Goal: Task Accomplishment & Management: Complete application form

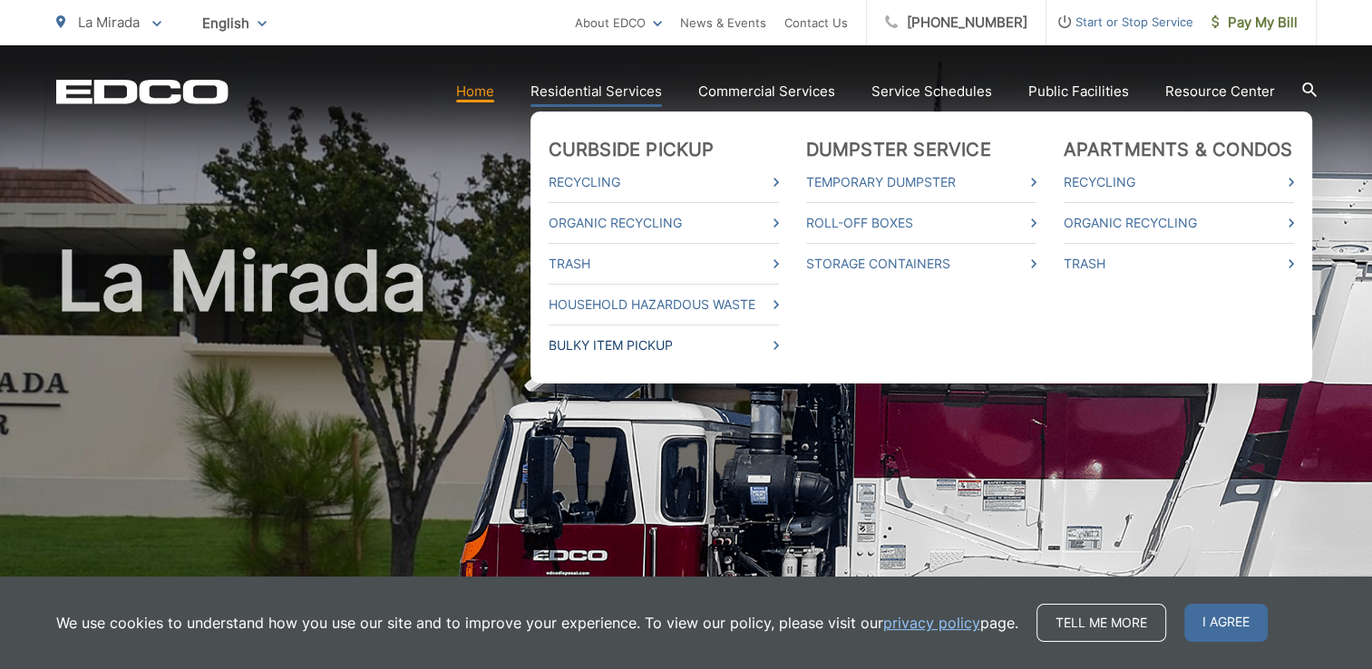
click at [678, 345] on link "Bulky Item Pickup" at bounding box center [664, 346] width 230 height 22
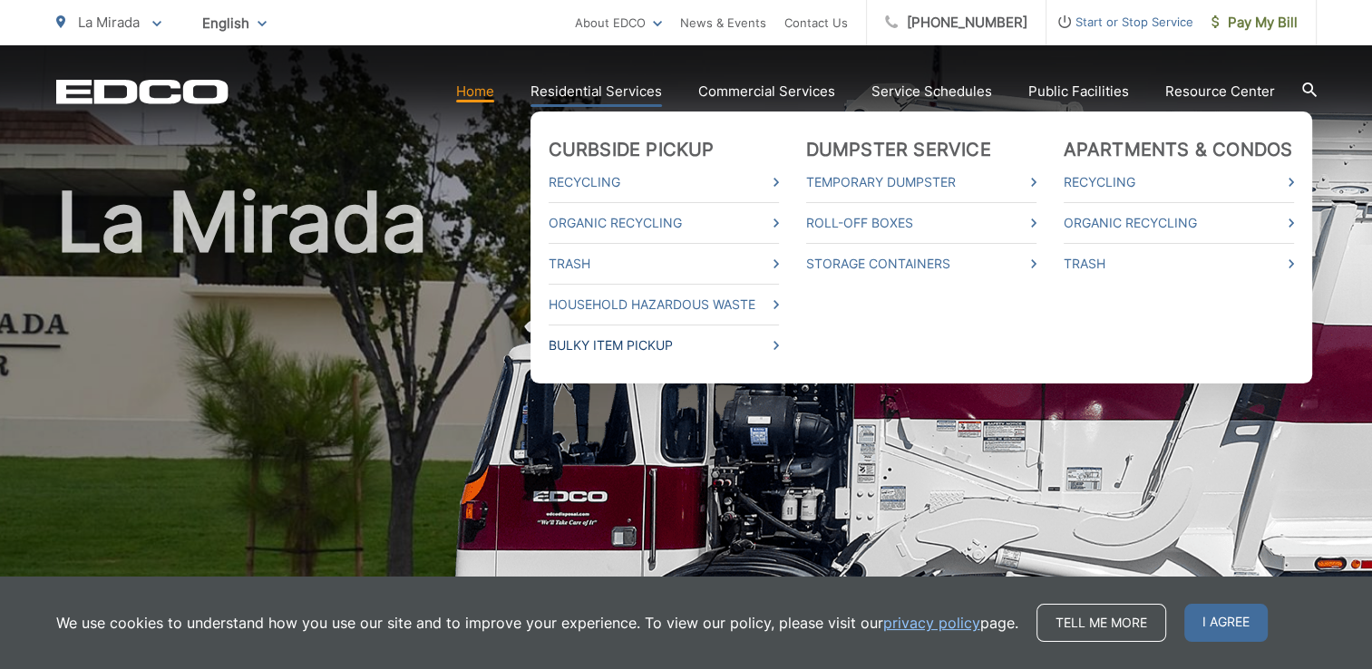
scroll to position [163, 0]
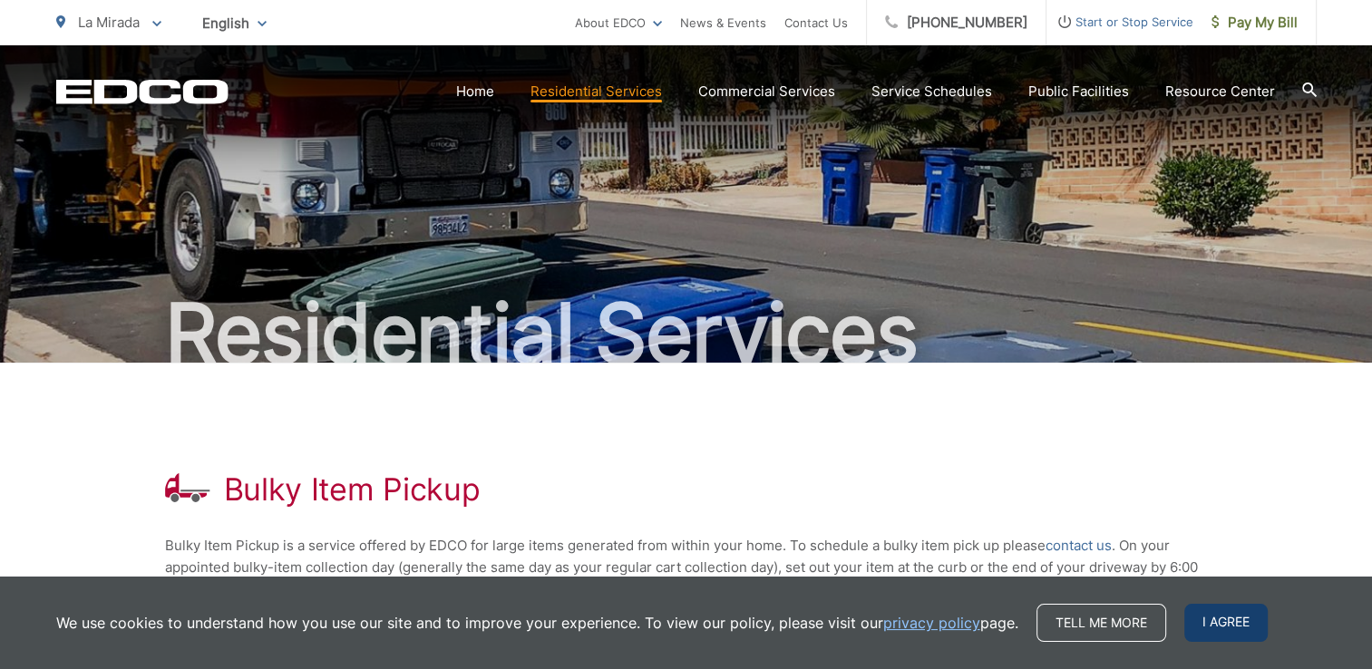
click at [1194, 609] on div "We use cookies to understand how you use our site and to improve your experienc…" at bounding box center [686, 623] width 1372 height 92
click at [1201, 608] on span "I agree" at bounding box center [1225, 623] width 83 height 38
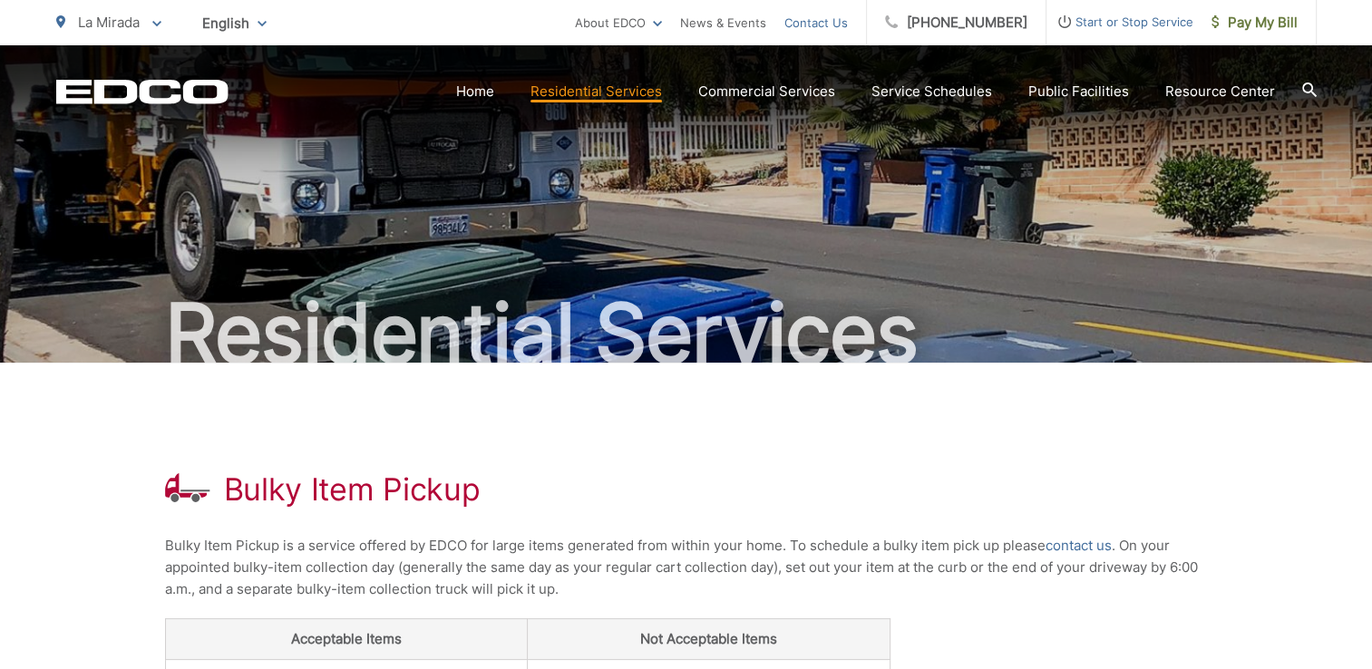
click at [811, 25] on link "Contact Us" at bounding box center [815, 23] width 63 height 22
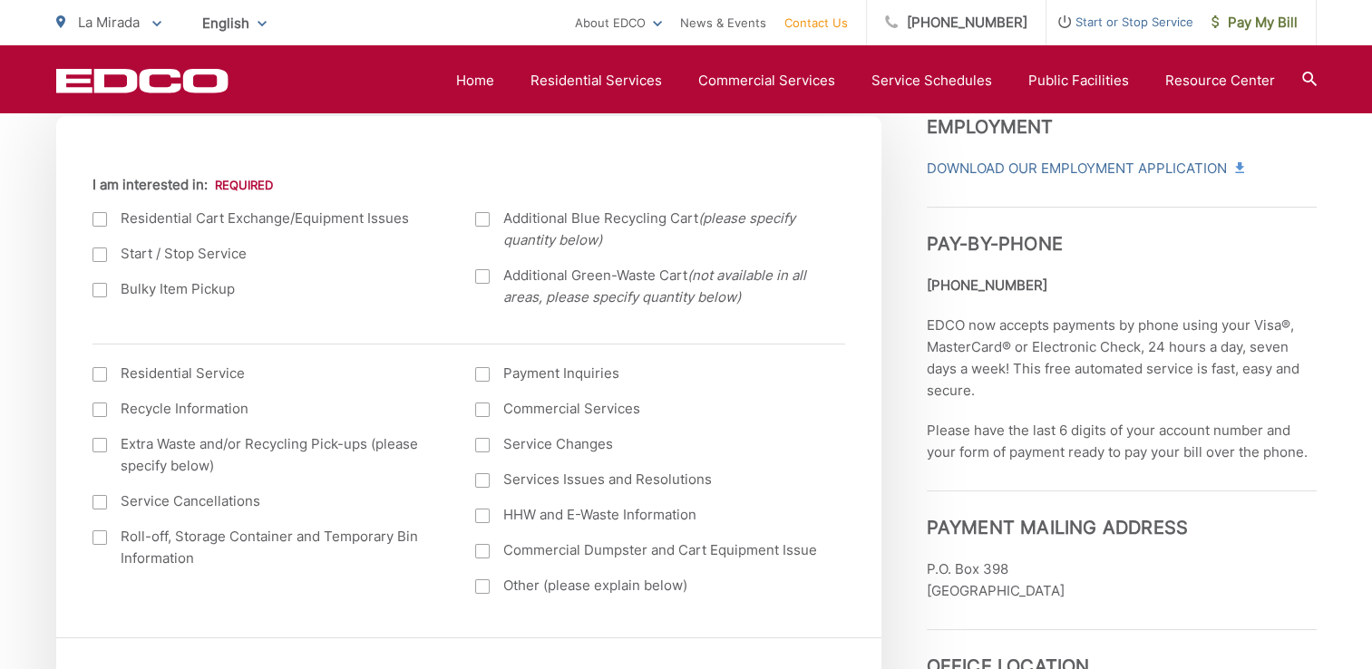
scroll to position [544, 0]
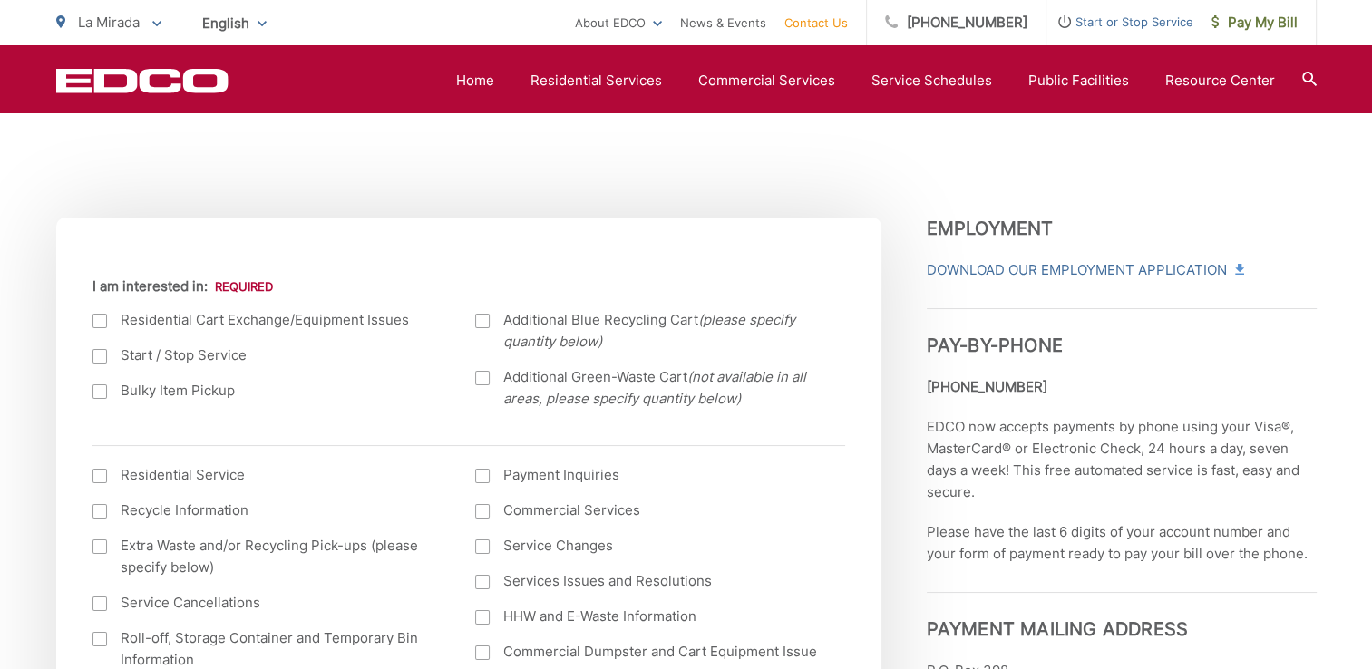
click at [108, 393] on label "Bulky Item Pickup" at bounding box center [265, 391] width 347 height 22
click at [0, 0] on input "Bulky Item Pickup" at bounding box center [0, 0] width 0 height 0
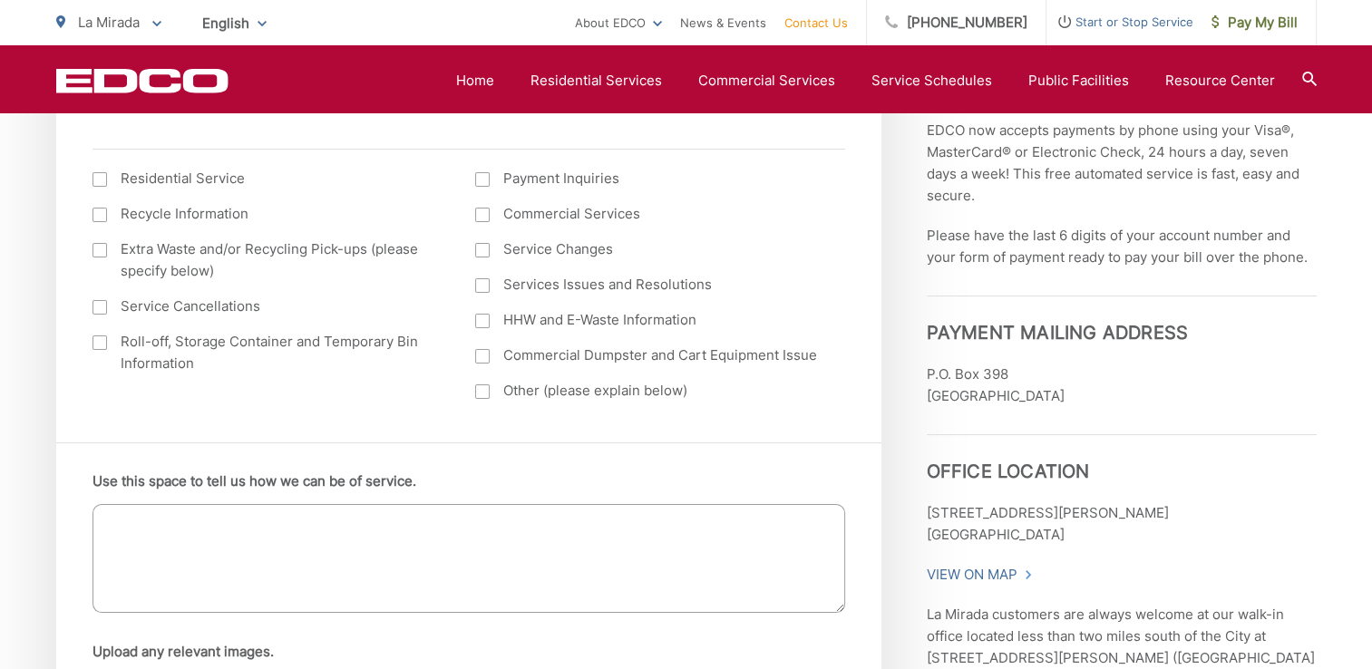
scroll to position [816, 0]
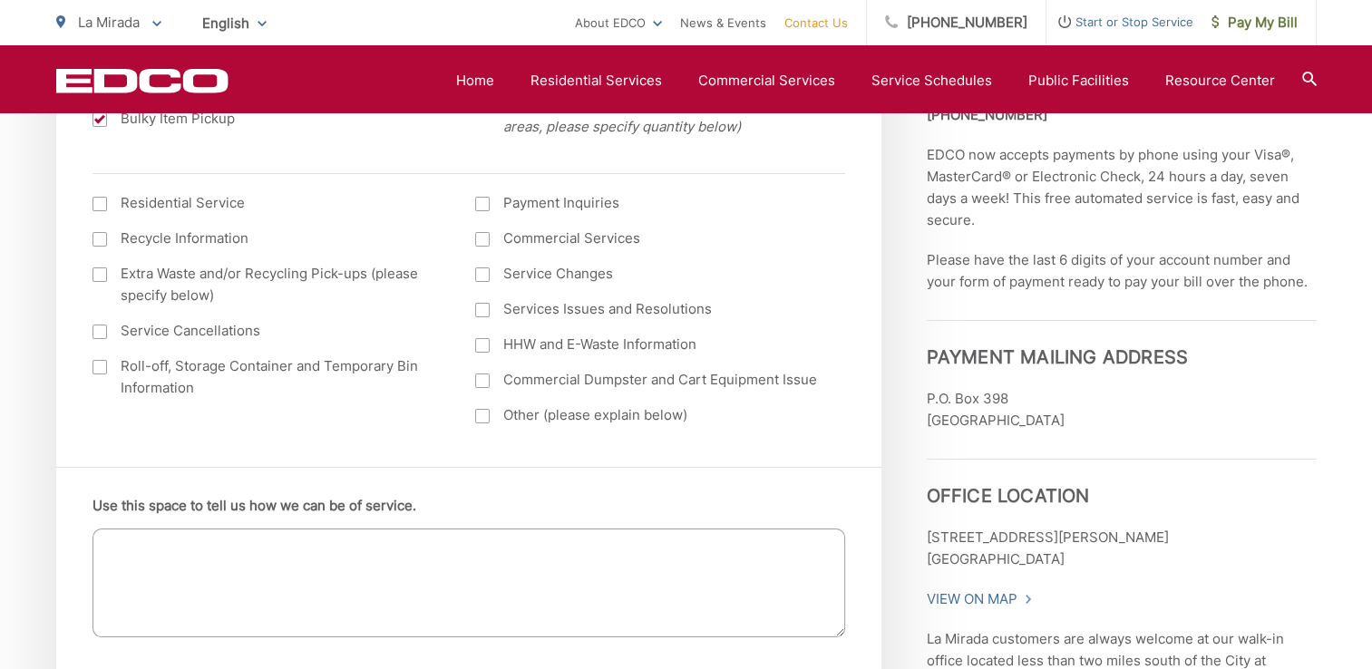
click at [141, 538] on textarea "Use this space to tell us how we can be of service." at bounding box center [468, 583] width 753 height 109
type textarea "C"
type textarea "a"
click at [522, 549] on textarea "Afternoon can I schedule a bulk item pick up? 2 vacuums, 1 rug" at bounding box center [468, 583] width 753 height 109
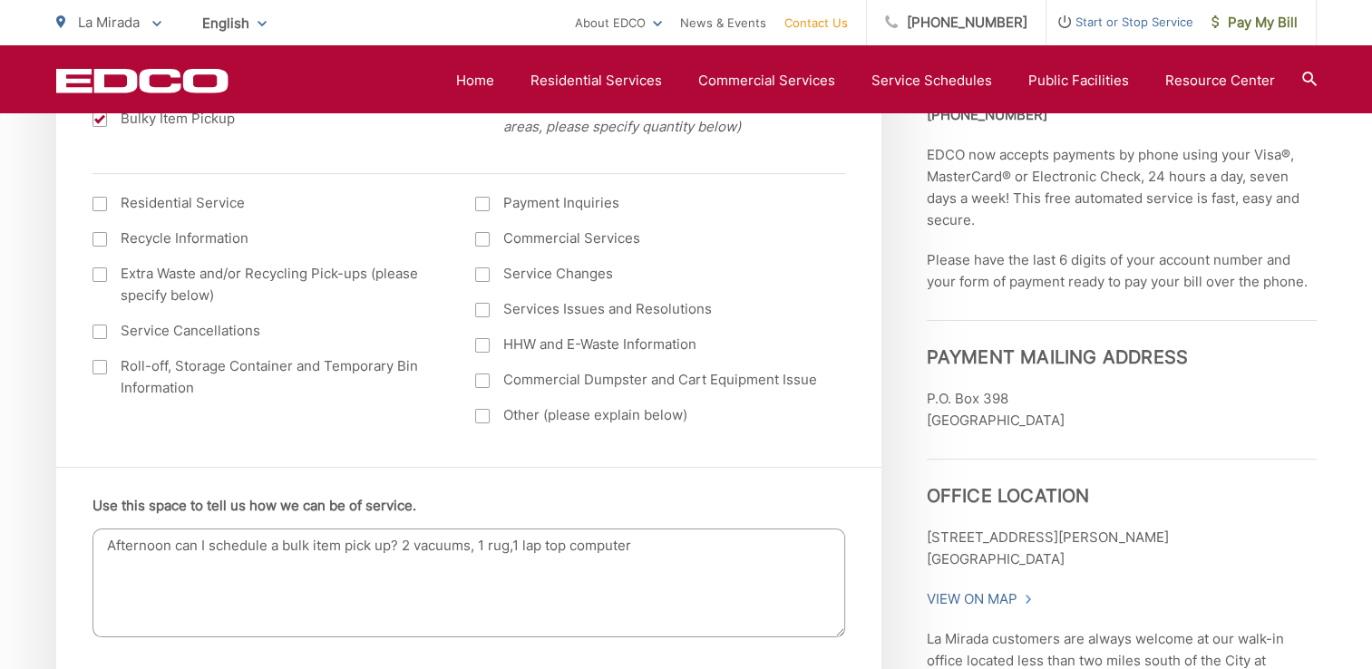
type textarea "Afternoon can I schedule a bulk item pick up? 2 vacuums, 1 rug,1 lap top comput…"
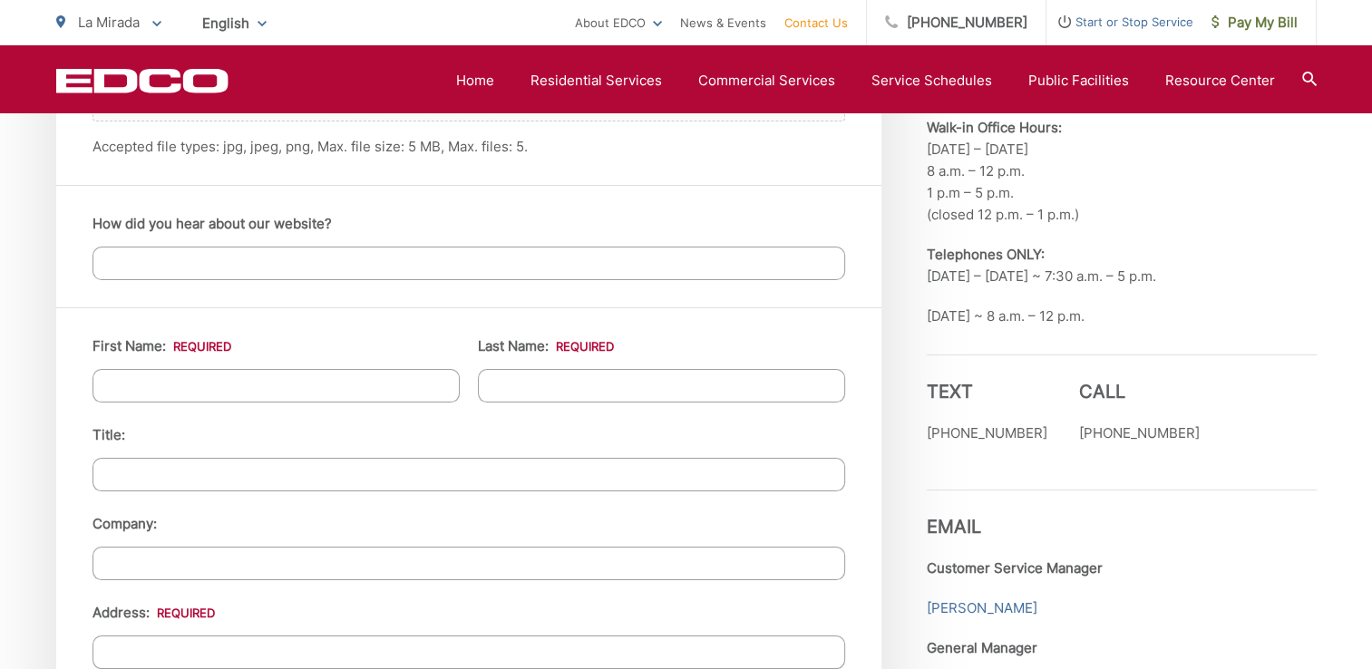
scroll to position [1541, 0]
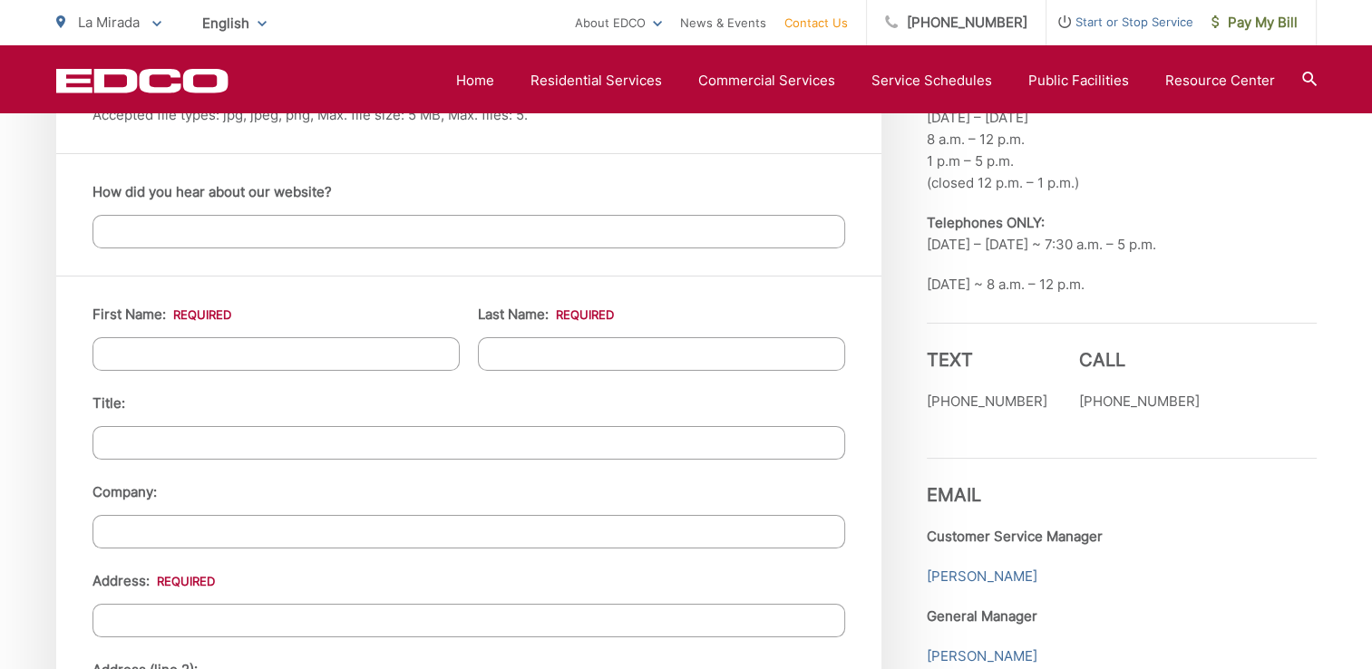
click at [210, 360] on input "First Name: *" at bounding box center [275, 354] width 367 height 34
type input "RITA"
type input "GONZALEZ"
type input "14506 Rosecrans Avenue"
type input "La Mirada"
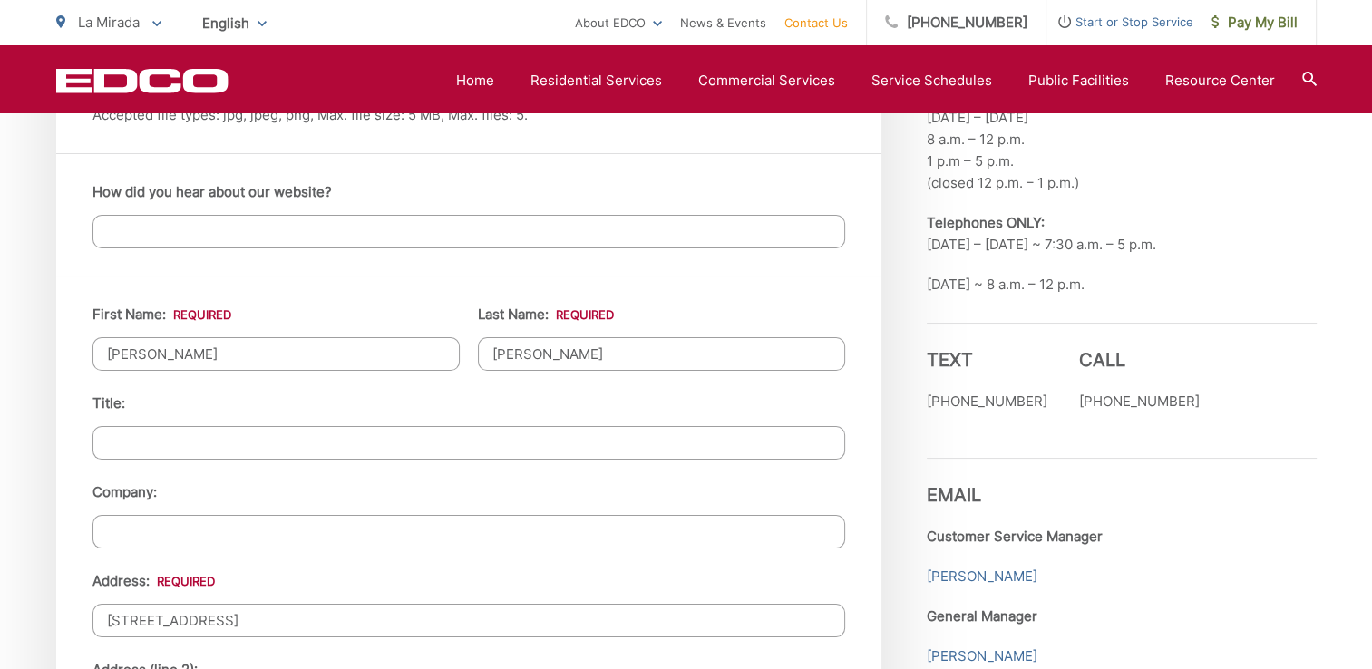
type input "90638-3743"
type input "6616093200"
type input "rritagonzalez@aol.com"
type input "(661) 609-3200"
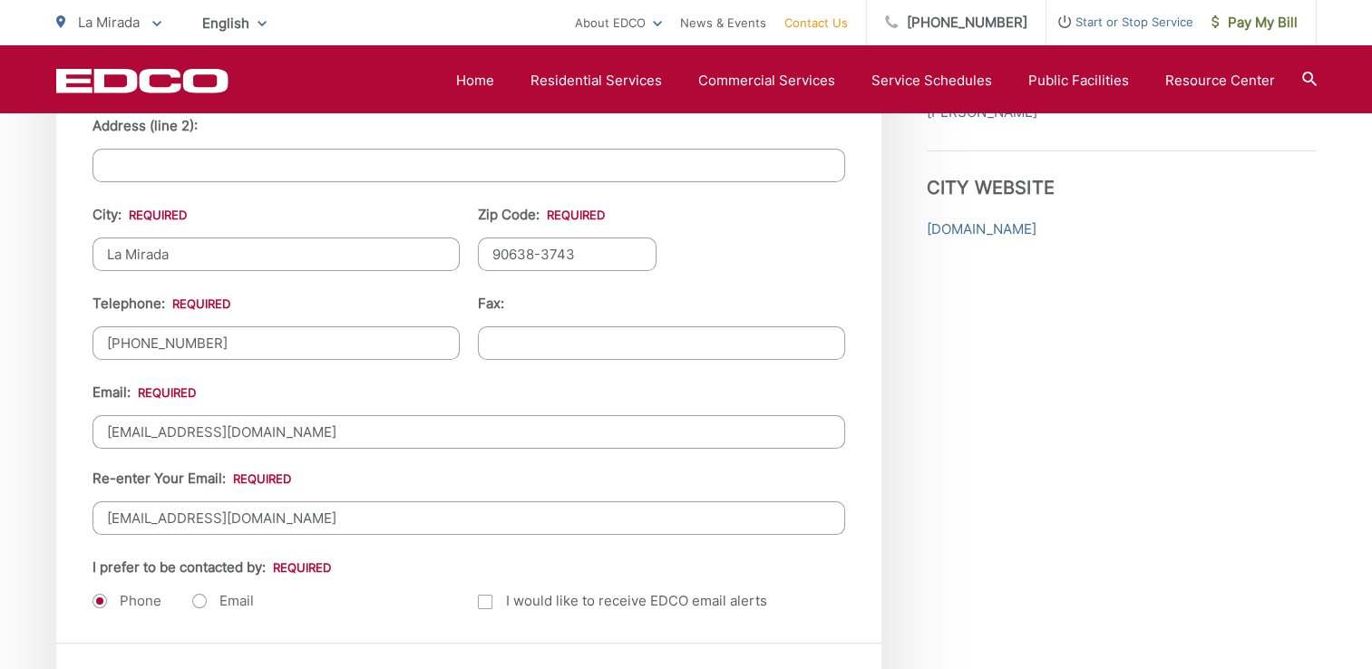
scroll to position [2267, 0]
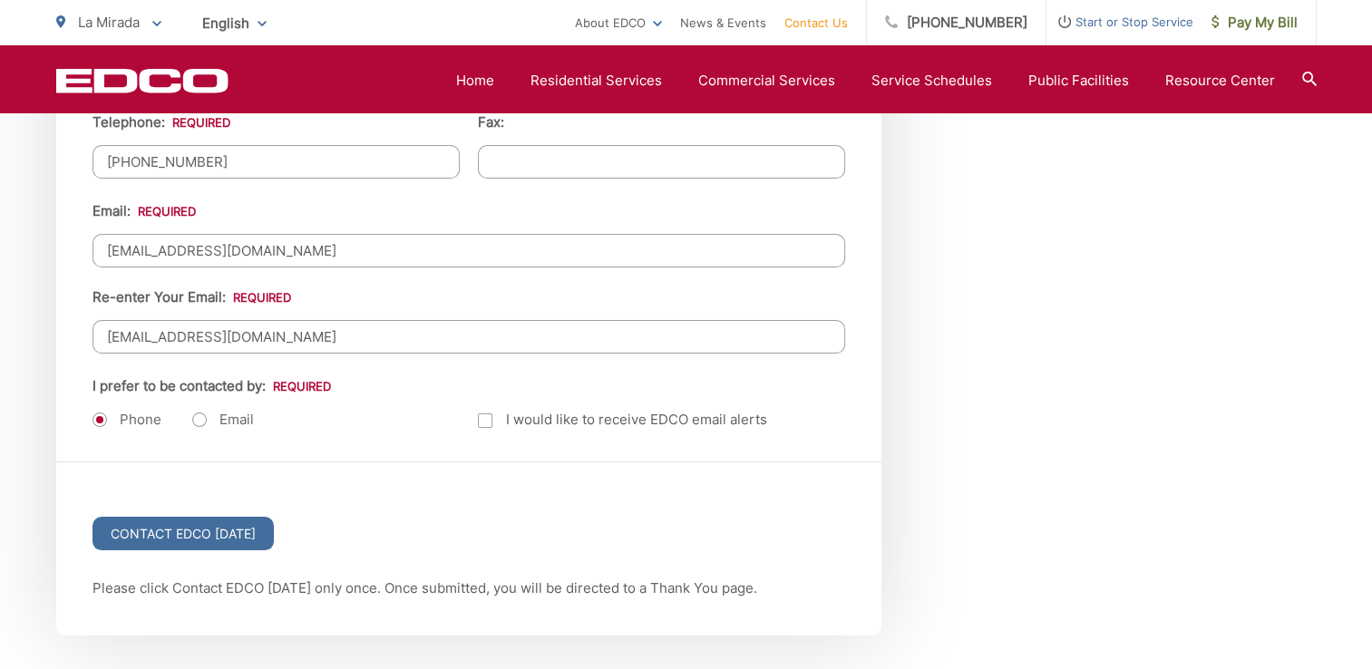
click at [206, 411] on label "Email" at bounding box center [223, 420] width 62 height 18
radio input "true"
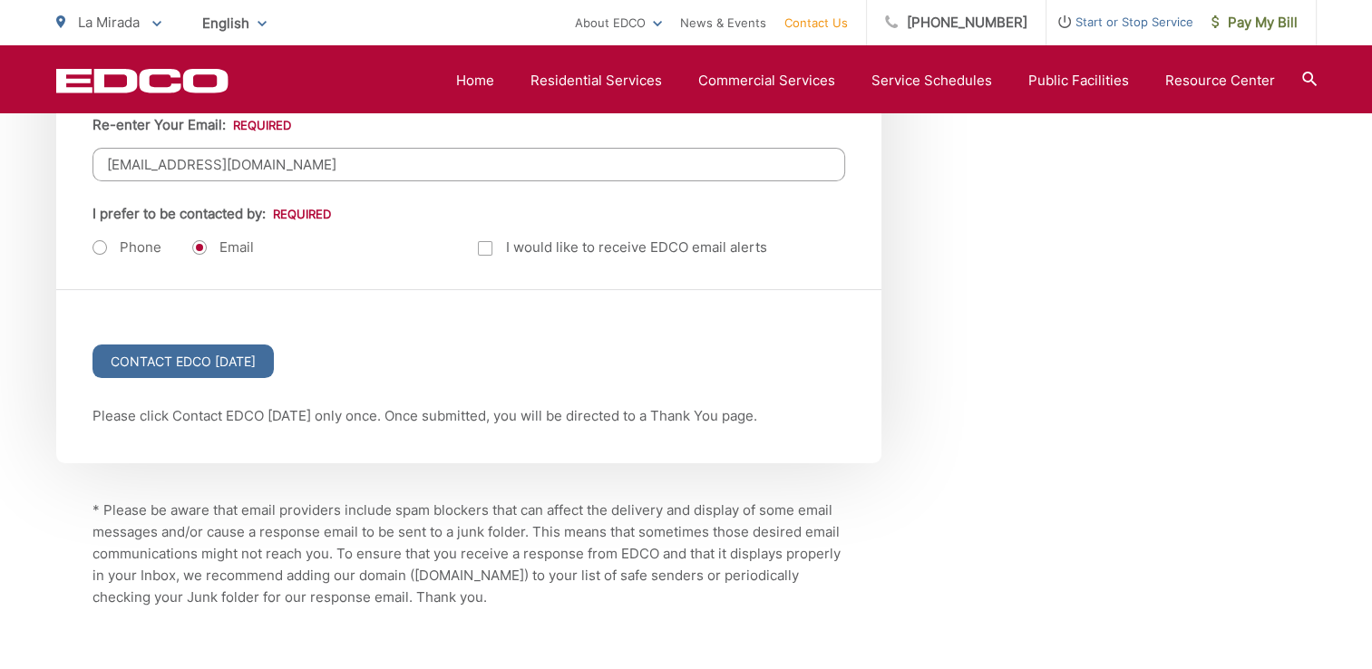
scroll to position [2448, 0]
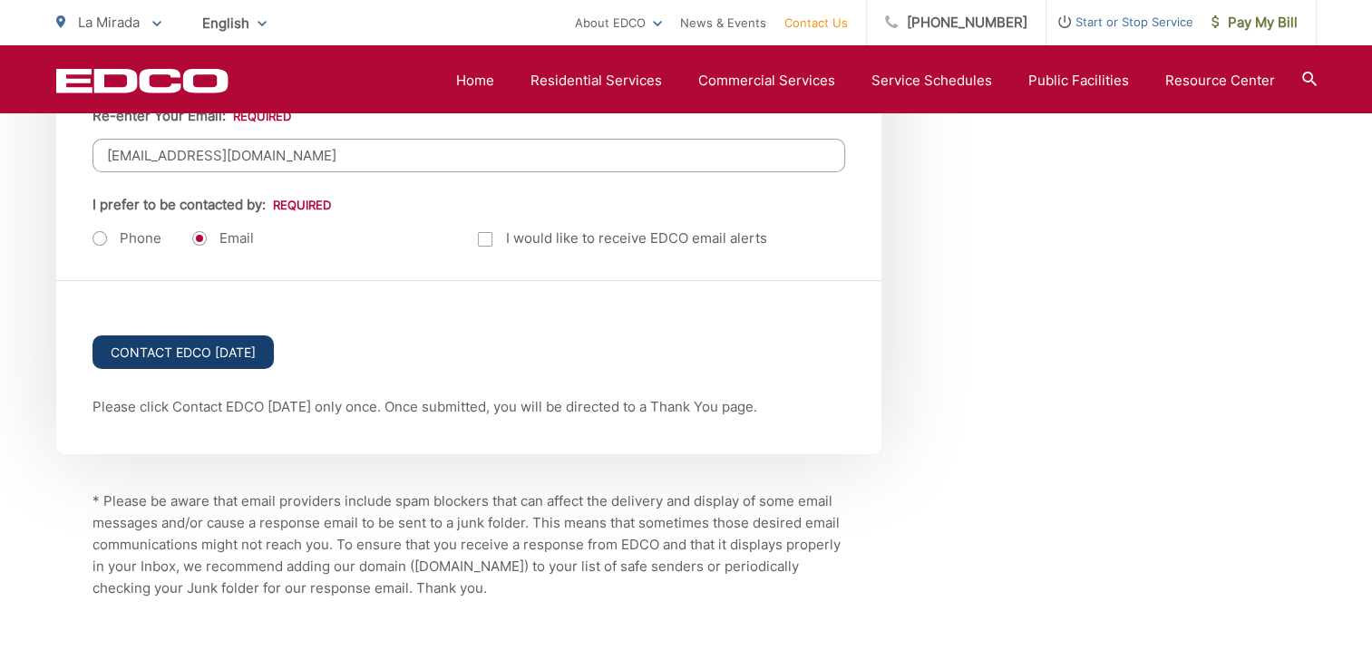
click at [239, 359] on input "Contact EDCO Today" at bounding box center [182, 352] width 181 height 34
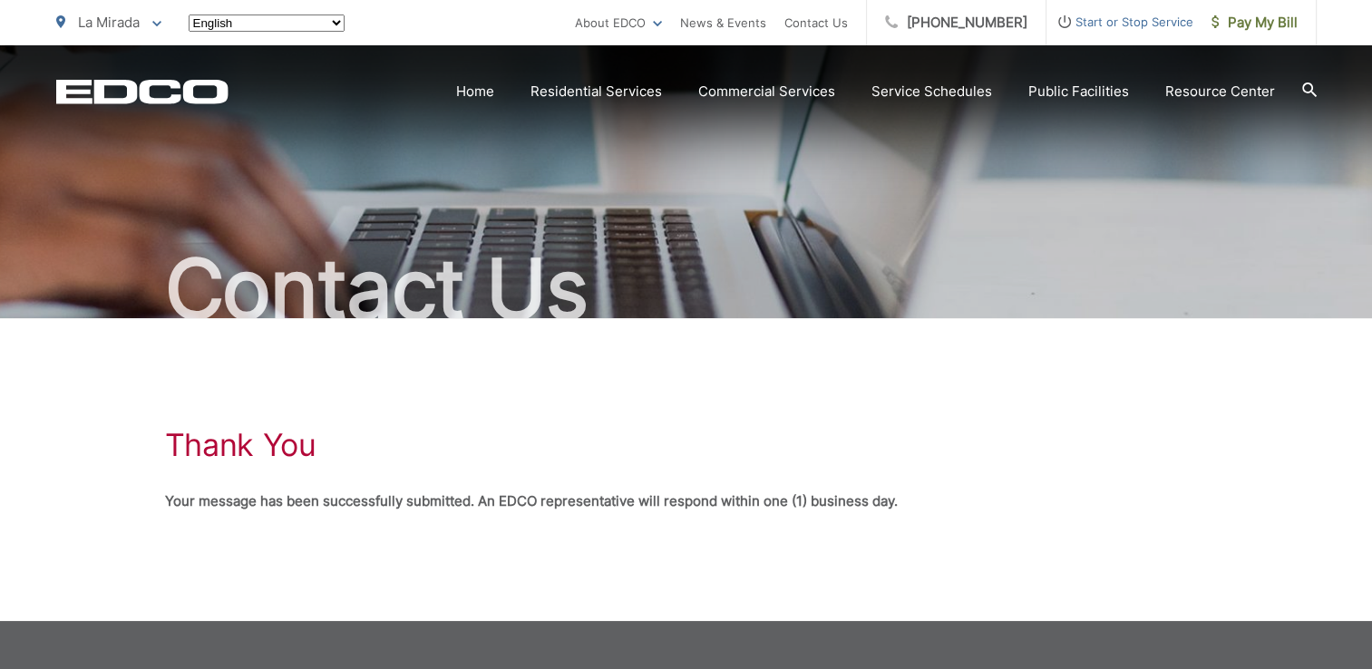
scroll to position [109, 0]
